Goal: Transaction & Acquisition: Purchase product/service

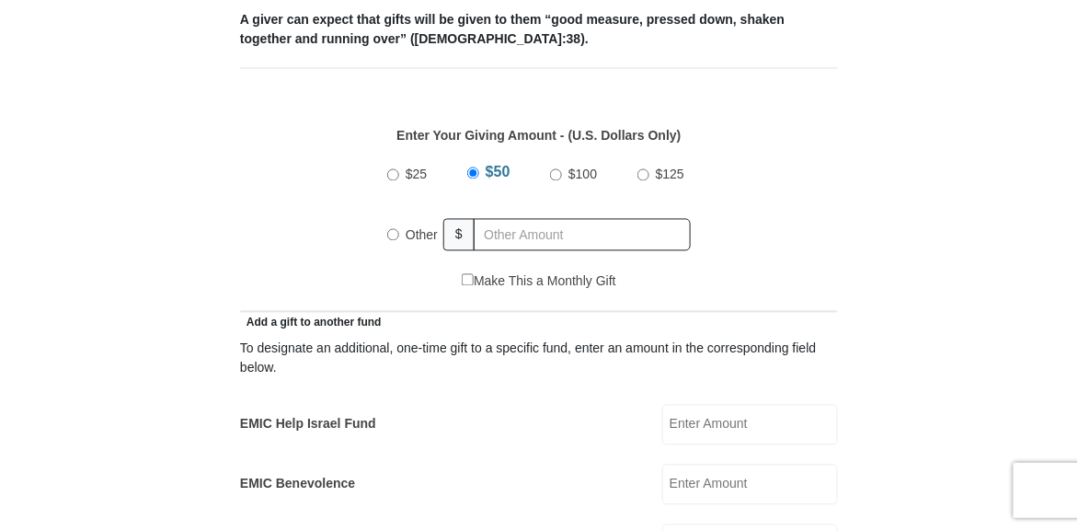
scroll to position [743, 0]
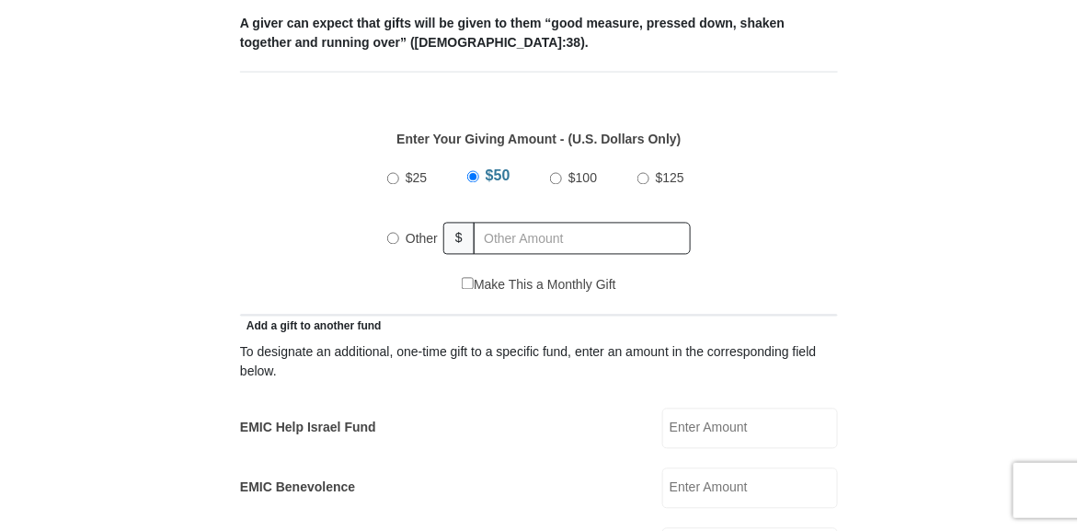
click at [392, 235] on input "Other" at bounding box center [393, 239] width 12 height 12
radio input "true"
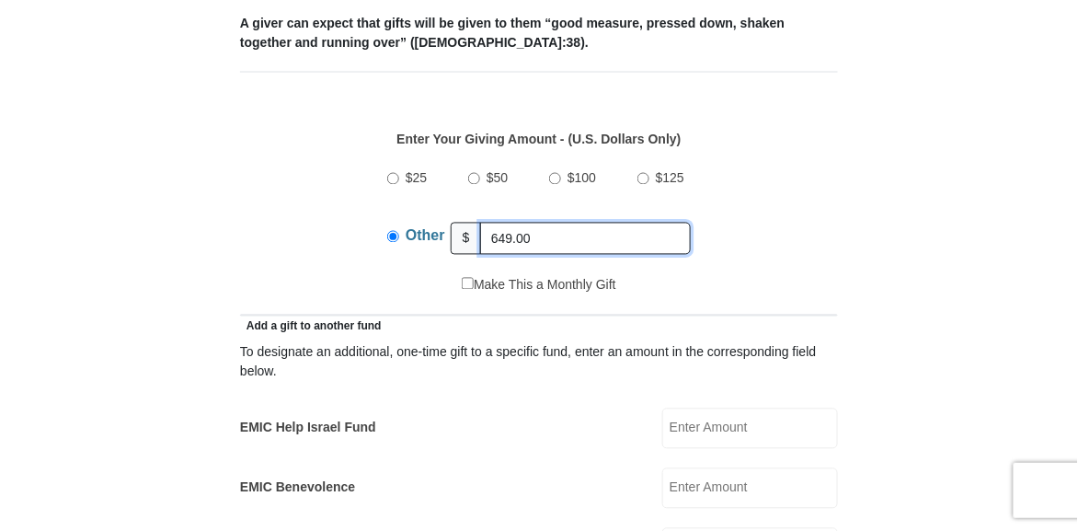
type input "649.00"
click at [272, 263] on div "$25 $50 $100 $125 Other $ 649.00" at bounding box center [539, 216] width 579 height 120
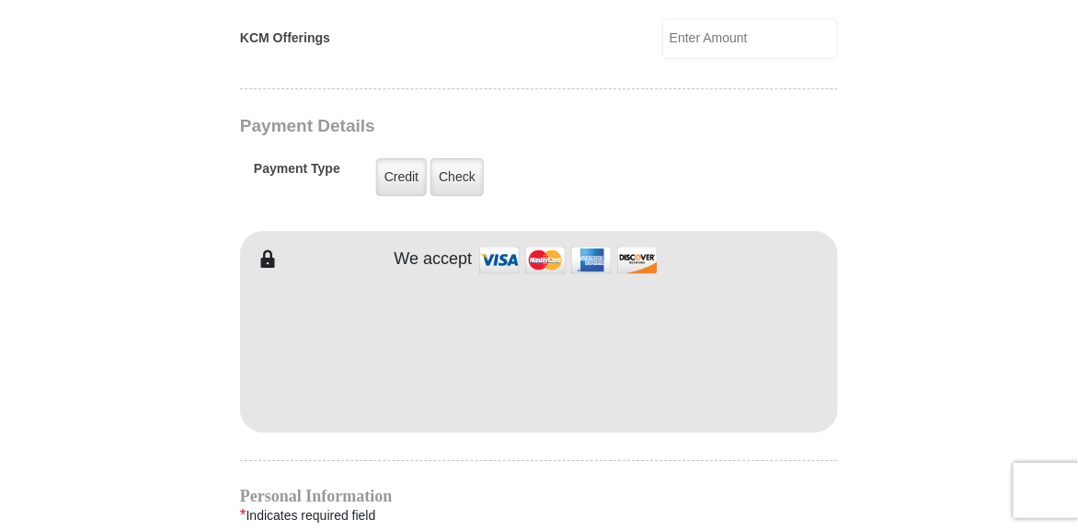
scroll to position [1421, 0]
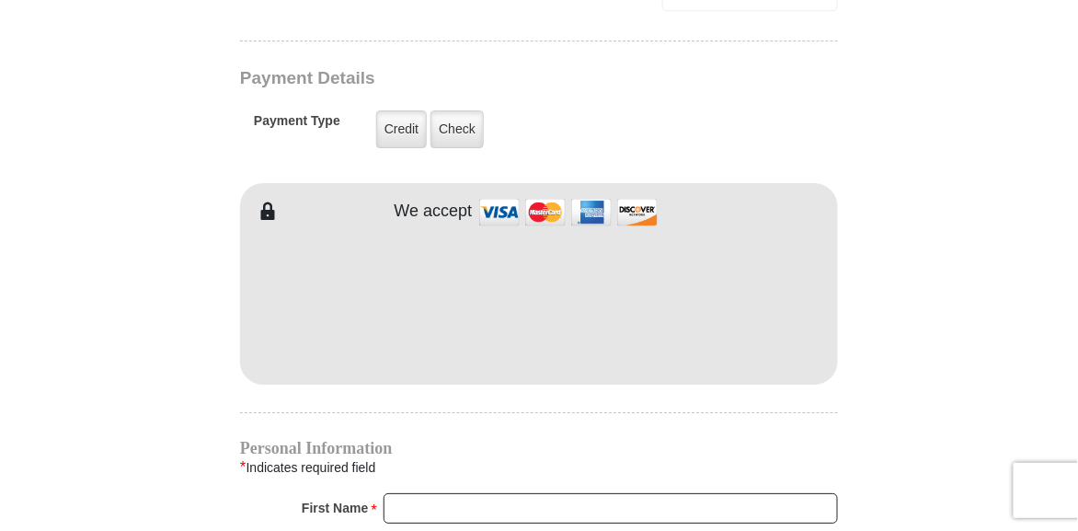
click at [638, 441] on h4 "Personal Information" at bounding box center [539, 448] width 598 height 15
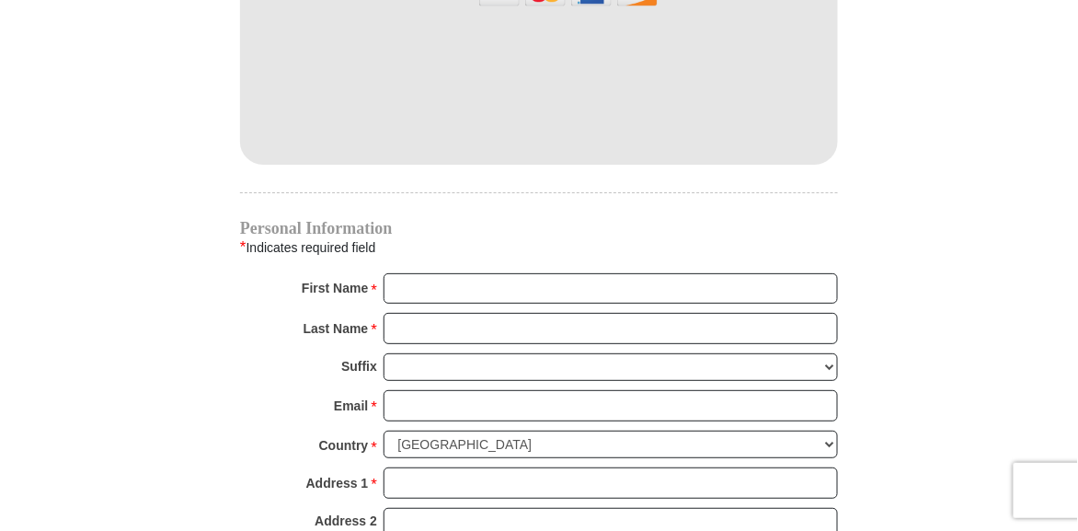
scroll to position [1646, 0]
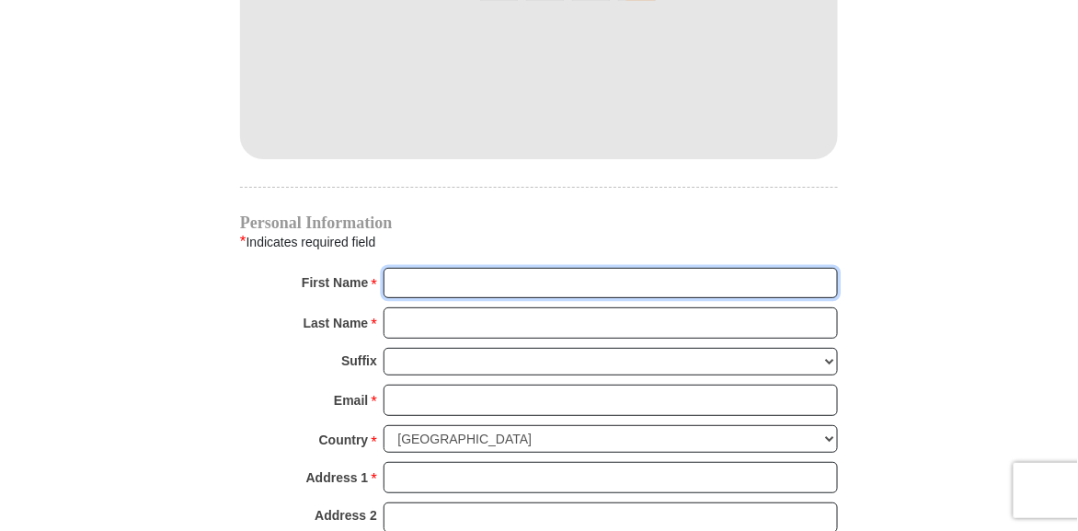
click at [415, 277] on input "First Name *" at bounding box center [611, 283] width 455 height 31
type input "Starr"
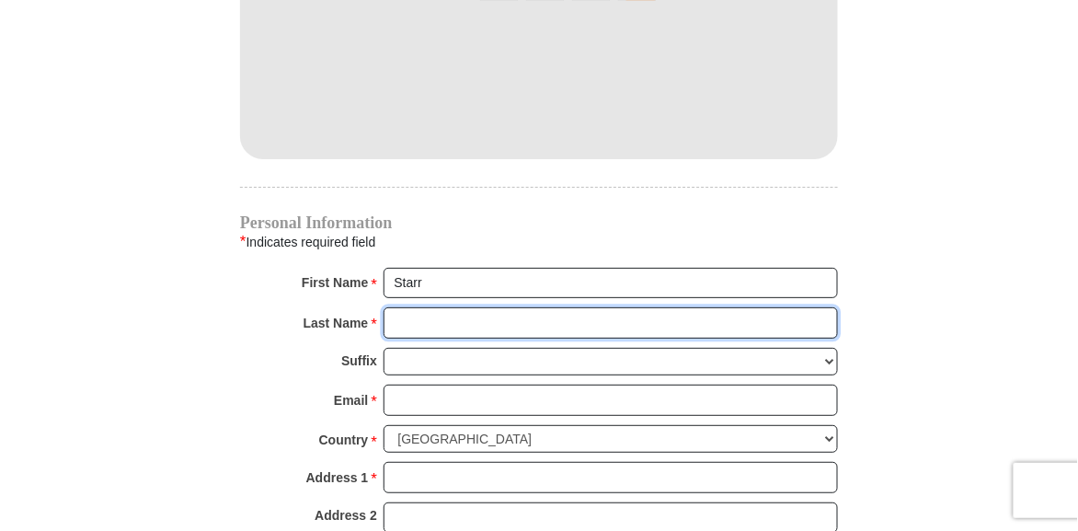
type input "[PERSON_NAME]"
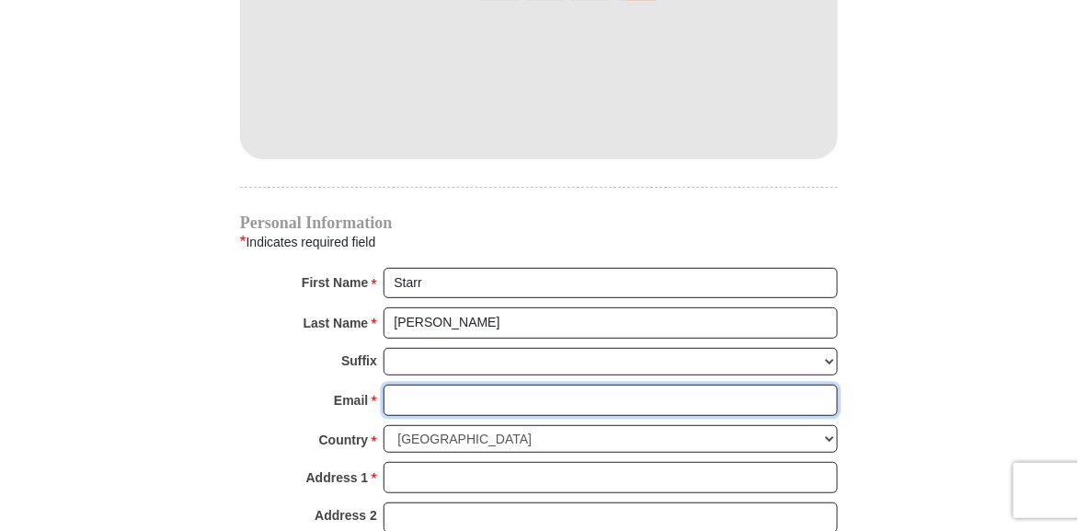
type input "[EMAIL_ADDRESS][DOMAIN_NAME]"
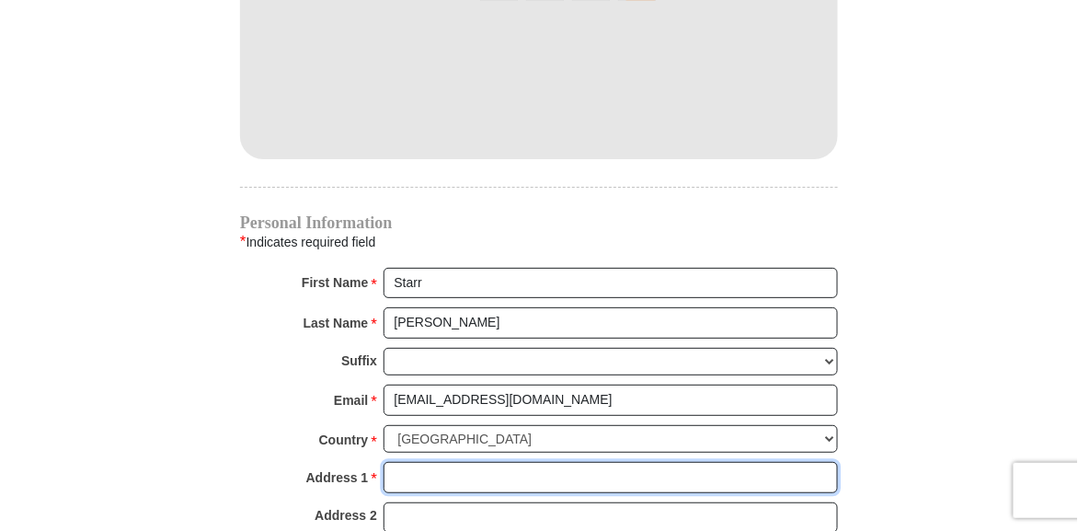
type input "PO BOX 48012"
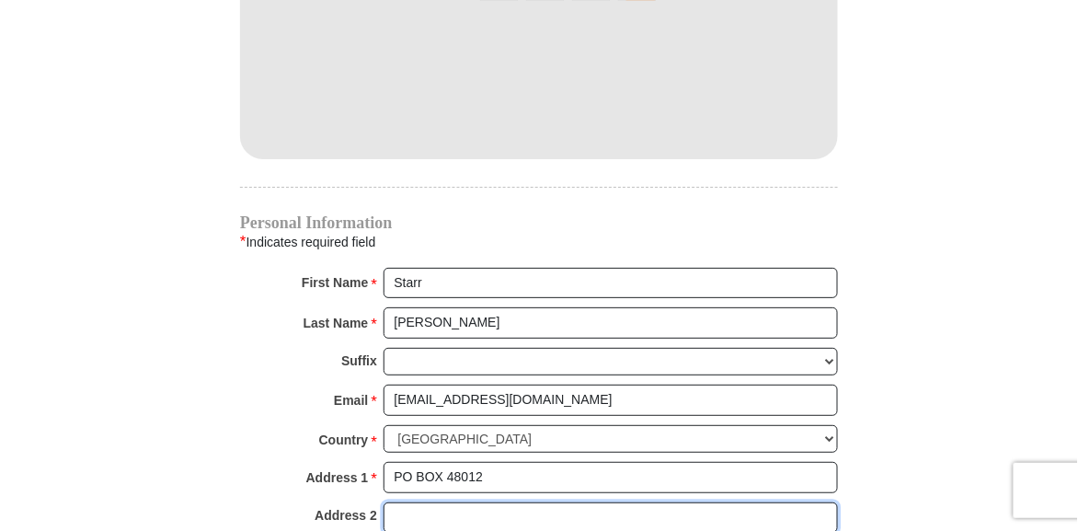
type input "PO Box 48012"
type input "[GEOGRAPHIC_DATA]"
type input "76148"
type input "2146498589"
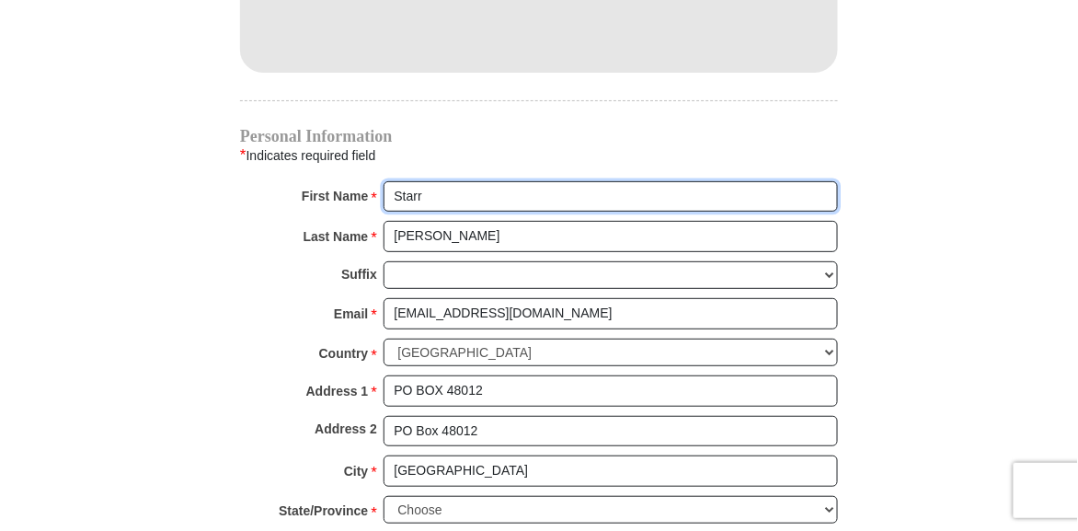
scroll to position [1736, 0]
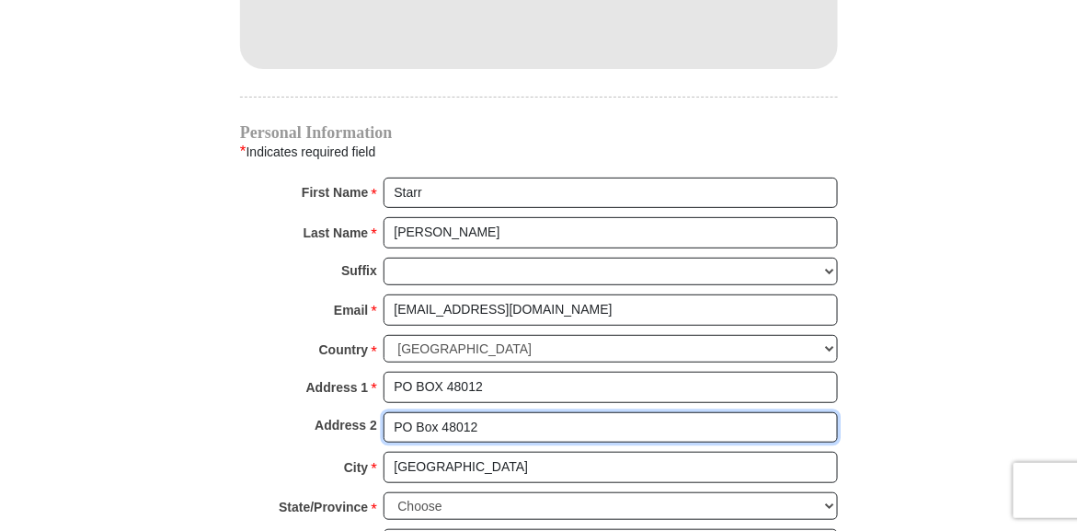
drag, startPoint x: 510, startPoint y: 418, endPoint x: 378, endPoint y: 410, distance: 131.8
click at [378, 412] on div "Address 2 PO Box 48012" at bounding box center [539, 432] width 598 height 40
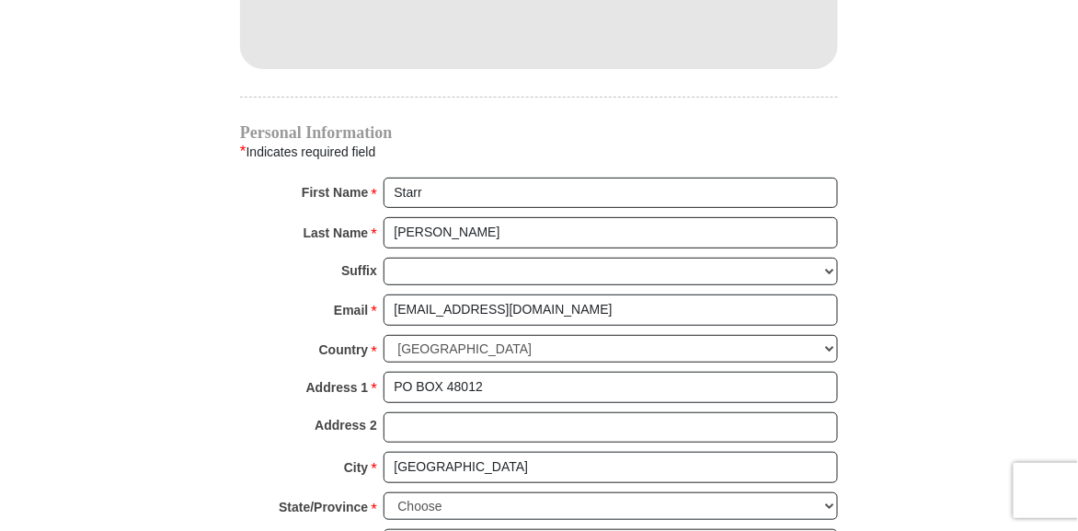
click at [282, 335] on div "Country * [GEOGRAPHIC_DATA] [GEOGRAPHIC_DATA] [GEOGRAPHIC_DATA] [GEOGRAPHIC_DAT…" at bounding box center [539, 354] width 598 height 38
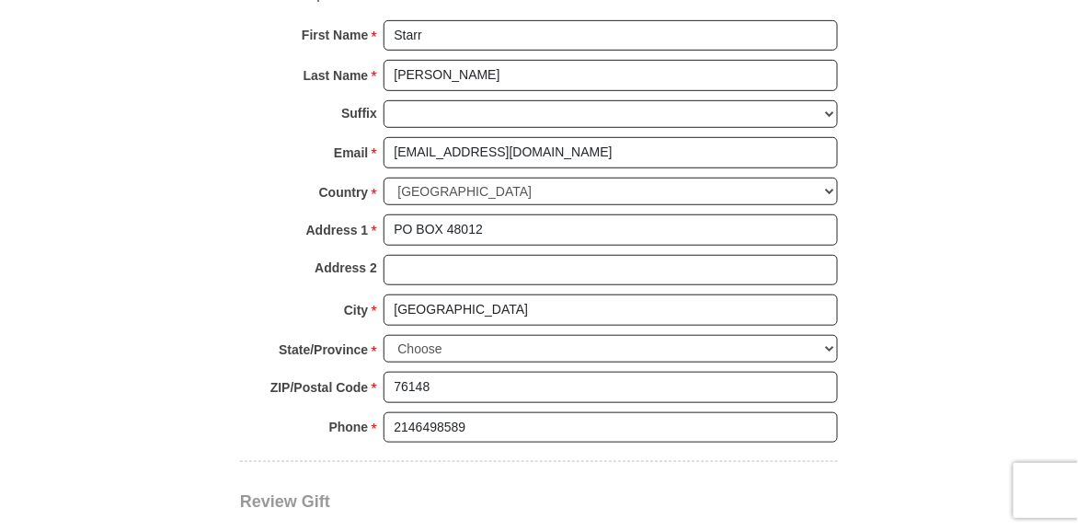
scroll to position [1894, 0]
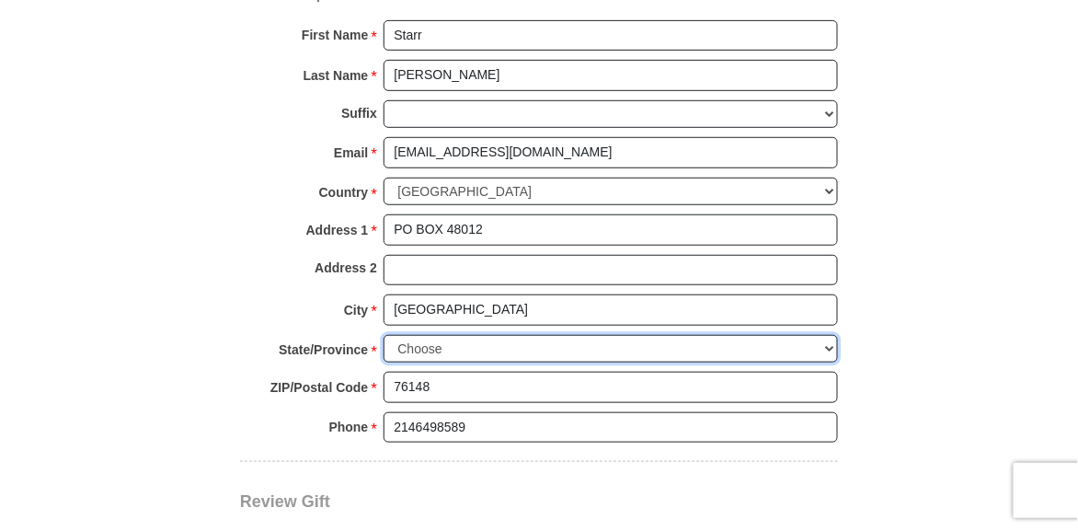
click at [398, 335] on select "Choose [US_STATE] [US_STATE] [US_STATE] [US_STATE] [US_STATE] Armed Forces Amer…" at bounding box center [611, 349] width 455 height 29
select select "[GEOGRAPHIC_DATA]"
click at [384, 335] on select "Choose [US_STATE] [US_STATE] [US_STATE] [US_STATE] [US_STATE] Armed Forces Amer…" at bounding box center [611, 349] width 455 height 29
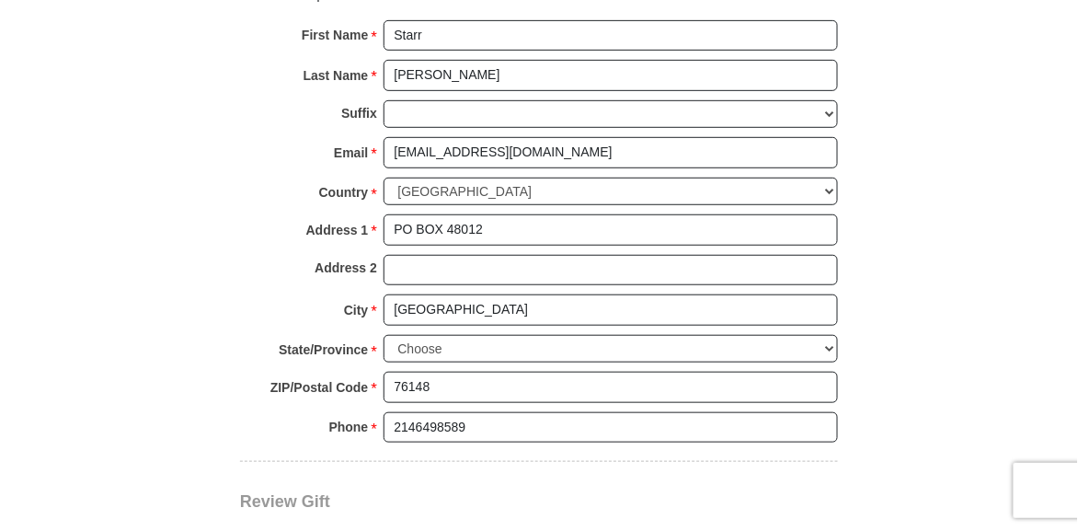
click at [488, 467] on div "Review Gift Your monthly donation will start on the first occurrence on your se…" at bounding box center [539, 534] width 598 height 144
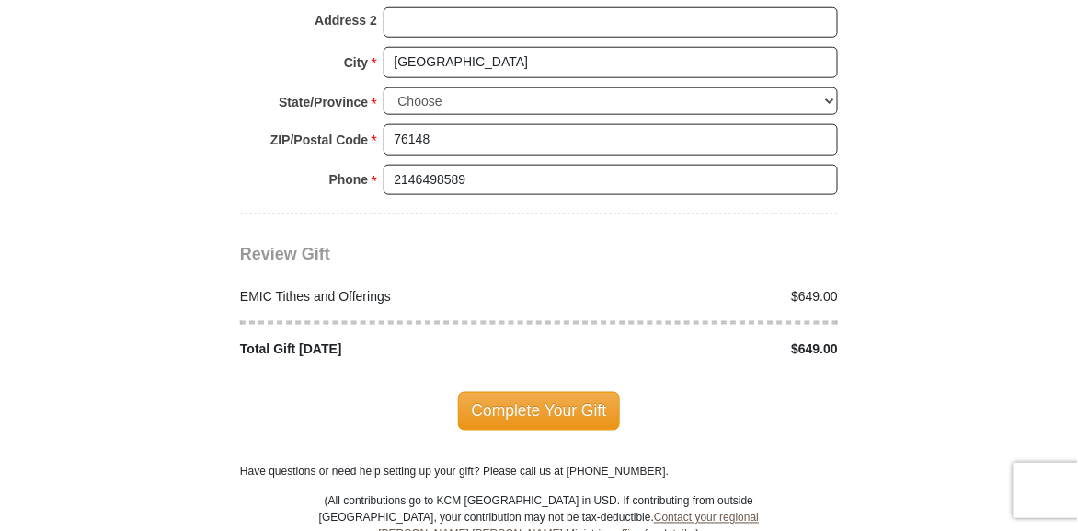
scroll to position [2142, 0]
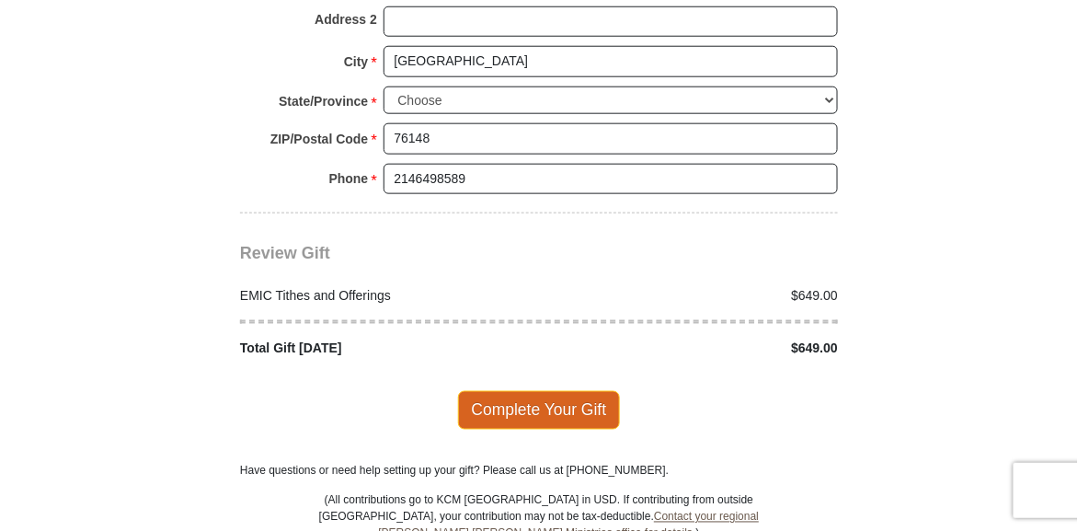
click at [559, 392] on span "Complete Your Gift" at bounding box center [539, 410] width 163 height 39
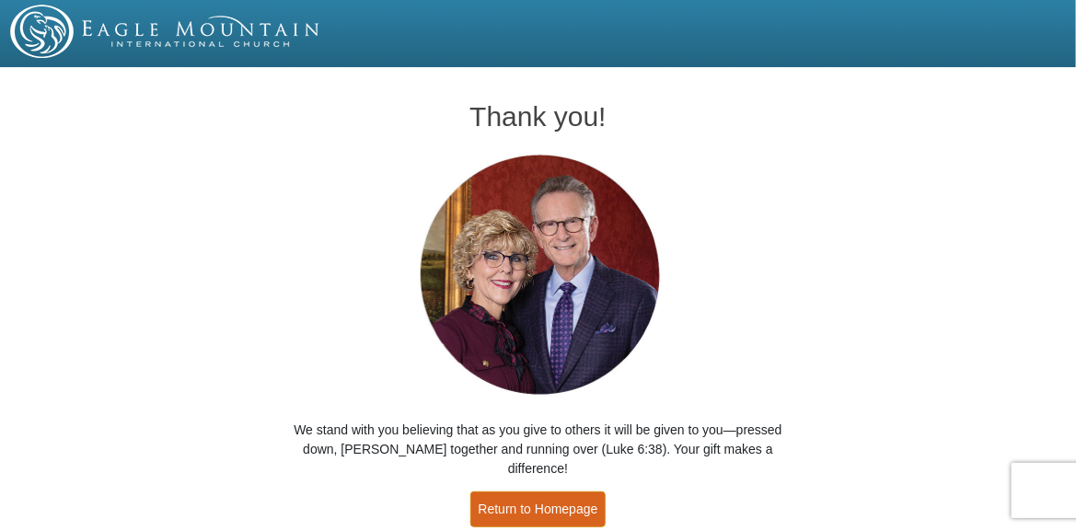
click at [566, 491] on link "Return to Homepage" at bounding box center [538, 509] width 136 height 36
